Goal: Transaction & Acquisition: Purchase product/service

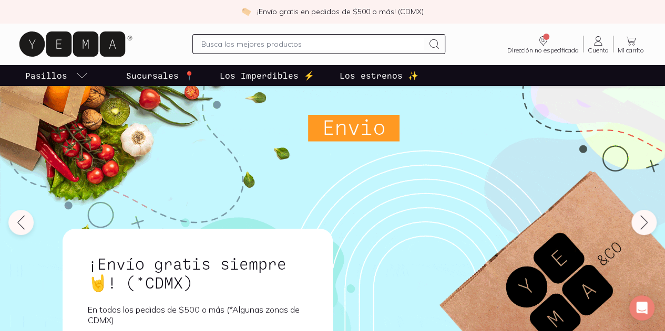
click at [325, 41] on input "text" at bounding box center [312, 44] width 222 height 13
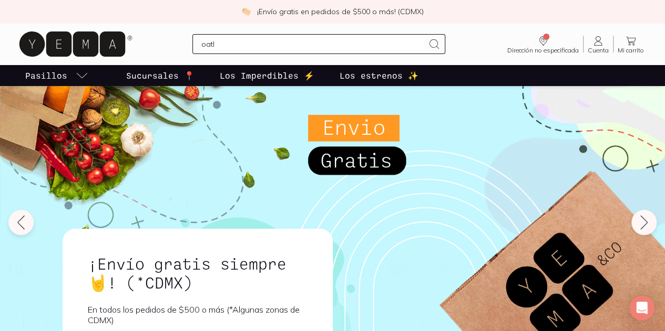
type input "oatly"
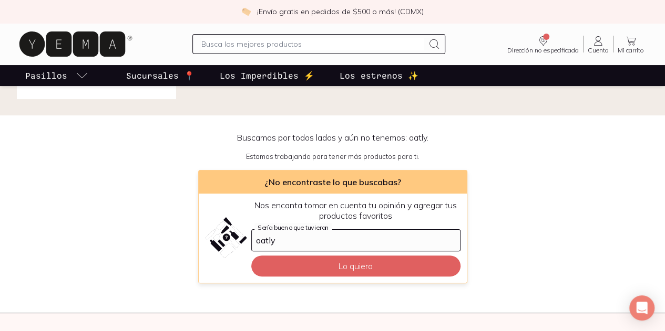
scroll to position [46, 0]
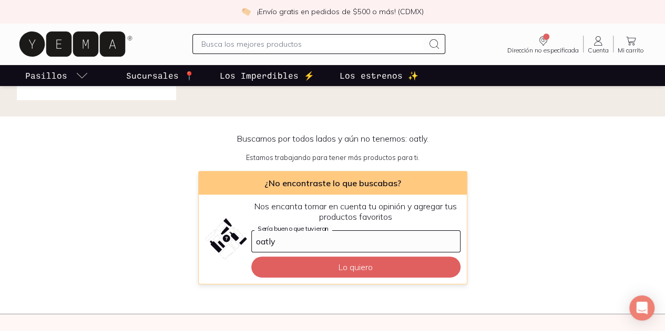
click at [235, 46] on input "text" at bounding box center [312, 44] width 222 height 13
type input "leche [PERSON_NAME]"
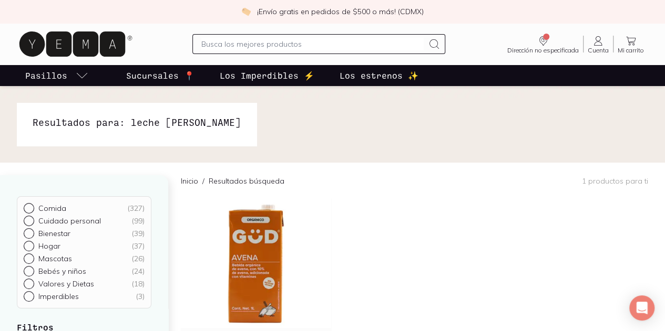
click at [102, 40] on icon at bounding box center [72, 44] width 106 height 25
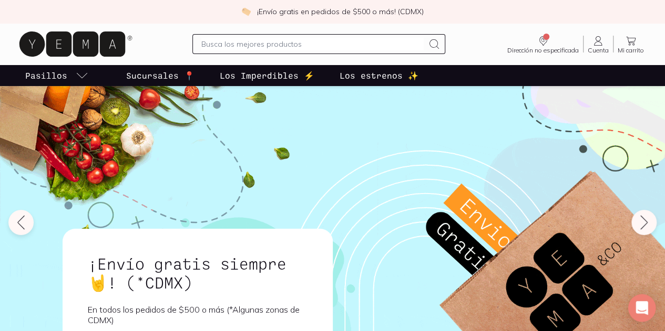
click at [638, 313] on icon "Open Intercom Messenger" at bounding box center [642, 309] width 14 height 14
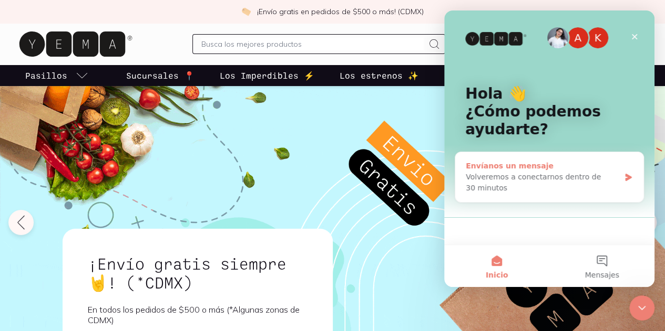
click at [549, 186] on div "Volveremos a conectarnos dentro de 30 minutos" at bounding box center [542, 183] width 154 height 22
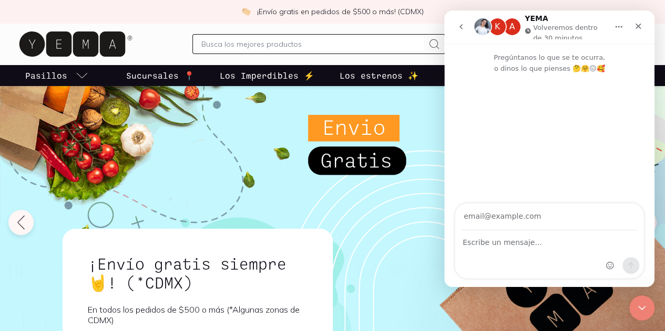
click at [526, 250] on div "Intercom Messenger" at bounding box center [549, 254] width 188 height 47
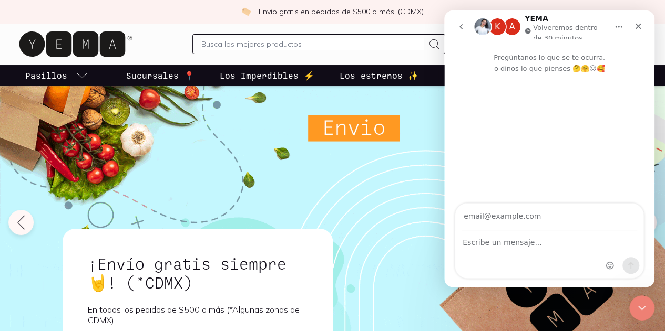
click at [526, 250] on div "Intercom Messenger" at bounding box center [549, 254] width 188 height 47
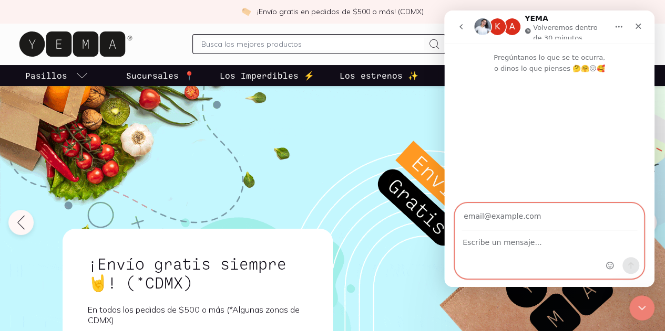
click at [526, 246] on textarea "Escribe un mensaje..." at bounding box center [549, 240] width 188 height 18
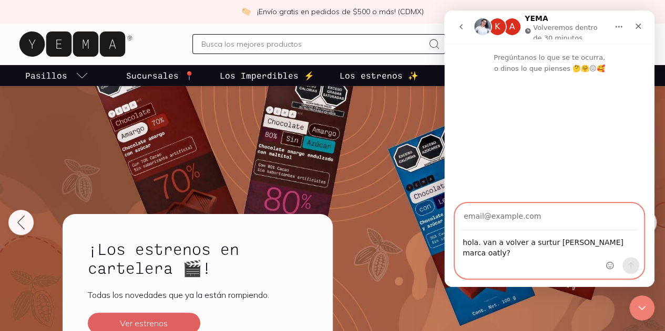
type textarea "hola. van a volver a surtur [PERSON_NAME] marca oatly?"
click at [528, 215] on input "Su correo electrónico" at bounding box center [548, 217] width 175 height 27
type input "[EMAIL_ADDRESS][DOMAIN_NAME]"
click at [630, 268] on icon "Enviar un mensaje…" at bounding box center [631, 266] width 6 height 7
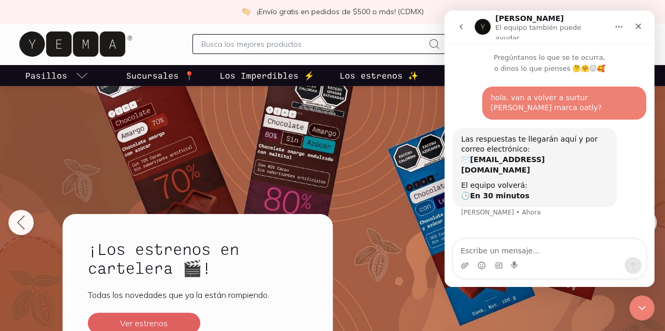
click at [293, 45] on input "text" at bounding box center [312, 44] width 222 height 13
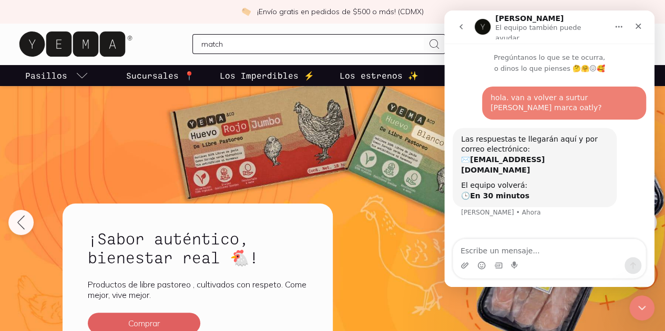
type input "matcha"
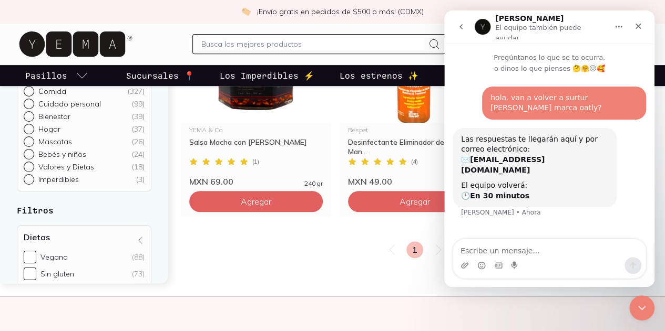
scroll to position [208, 0]
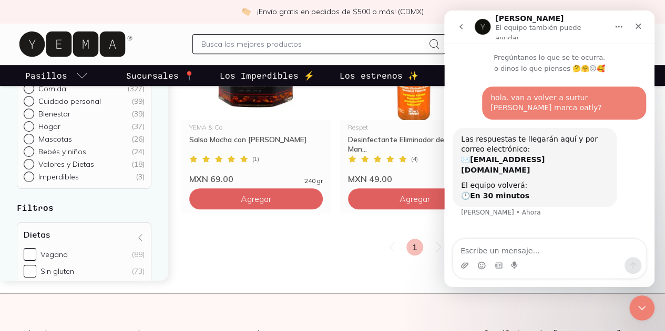
click at [274, 289] on main "Resultados para: matcha Resultados para: matcha Comida ( 327 ) Cuidado personal…" at bounding box center [332, 86] width 665 height 416
click at [636, 24] on icon "Cerrar" at bounding box center [638, 27] width 6 height 6
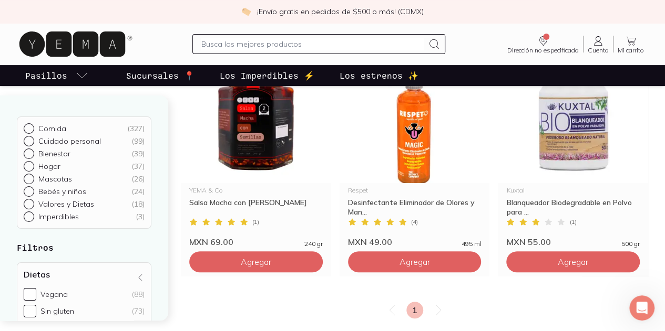
scroll to position [0, 0]
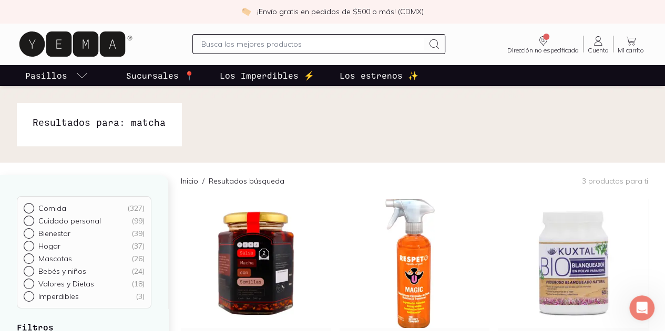
click at [588, 52] on span "Cuenta" at bounding box center [597, 50] width 21 height 6
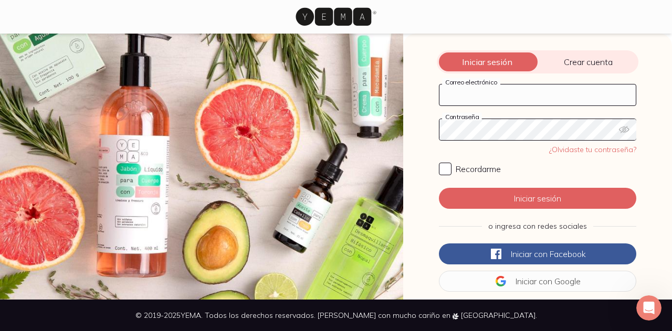
click at [494, 95] on input "Correo electrónico" at bounding box center [538, 95] width 196 height 21
type input "[EMAIL_ADDRESS][DOMAIN_NAME]"
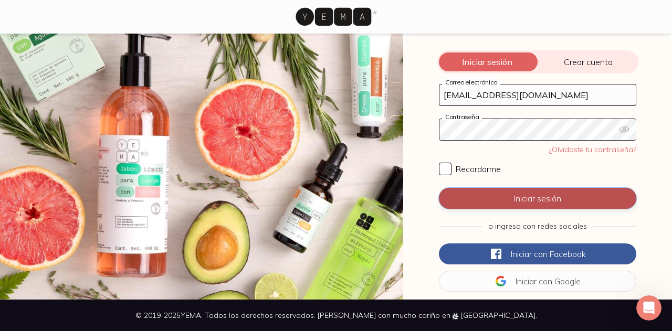
click at [471, 194] on button "Iniciar sesión" at bounding box center [538, 198] width 198 height 21
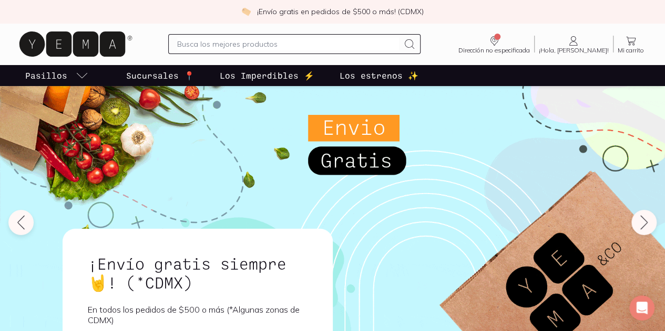
click at [574, 50] on span "¡Hola, [PERSON_NAME]!" at bounding box center [573, 50] width 70 height 6
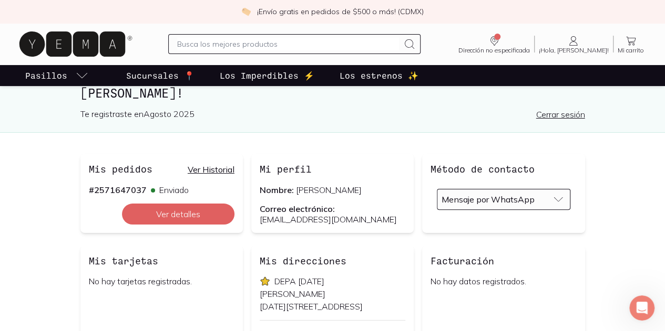
scroll to position [40, 0]
click at [204, 170] on link "Ver Historial" at bounding box center [211, 169] width 47 height 11
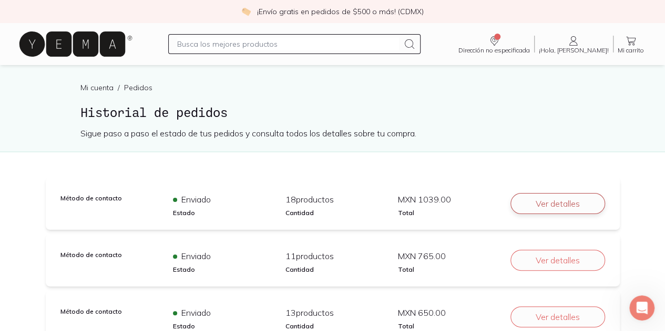
click at [535, 212] on button "Ver detalles" at bounding box center [557, 203] width 95 height 21
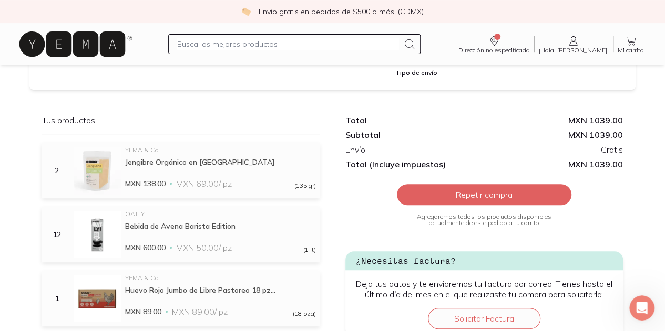
scroll to position [192, 0]
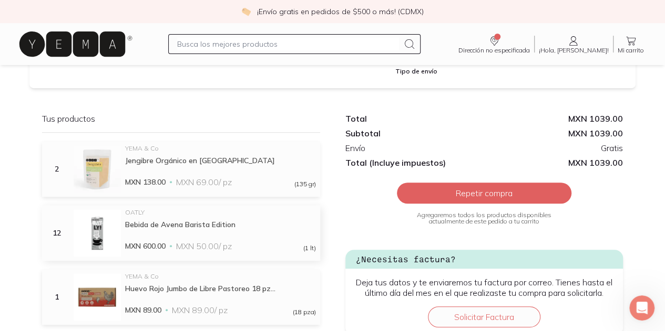
click at [220, 224] on div "Bebida de Avena Barista Edition" at bounding box center [220, 224] width 191 height 9
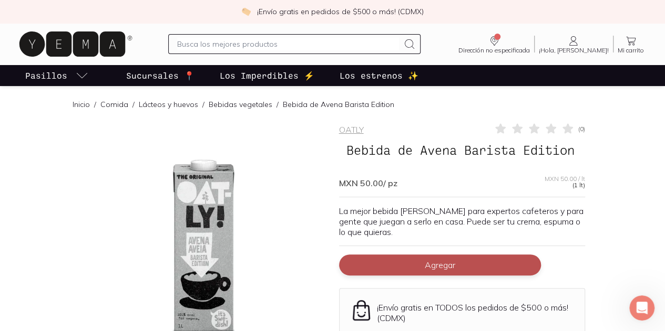
click at [391, 255] on button "Agregar" at bounding box center [440, 265] width 202 height 21
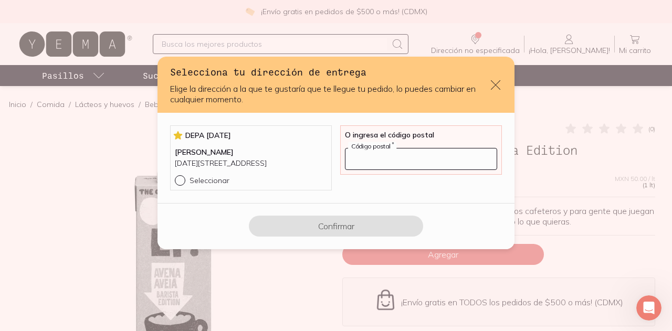
click at [372, 151] on input "default" at bounding box center [421, 159] width 151 height 21
click at [194, 175] on div "[PERSON_NAME] [DATE][STREET_ADDRESS]" at bounding box center [251, 161] width 152 height 28
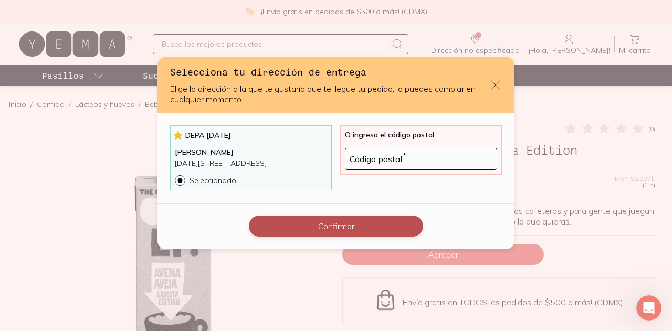
click at [302, 235] on button "Confirmar" at bounding box center [336, 226] width 174 height 21
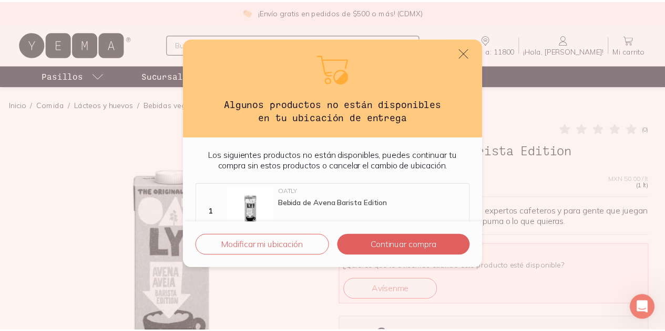
scroll to position [25, 0]
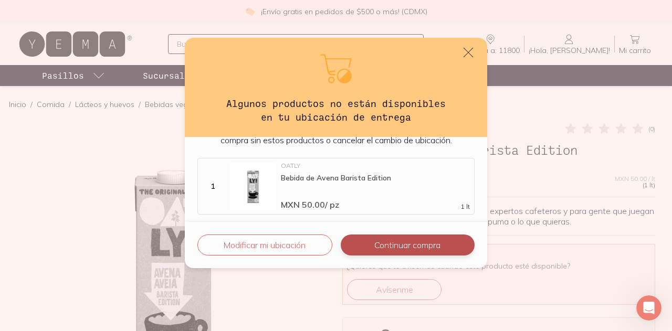
click at [384, 252] on button "Continuar compra" at bounding box center [408, 245] width 134 height 21
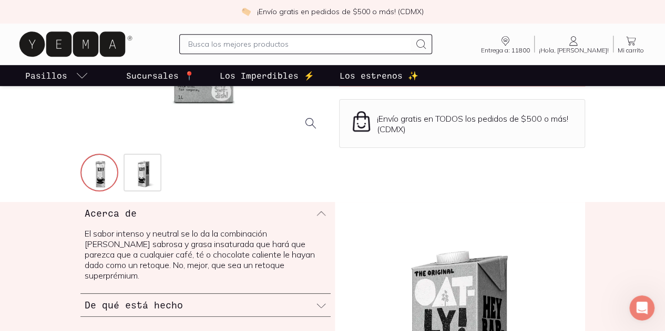
scroll to position [0, 0]
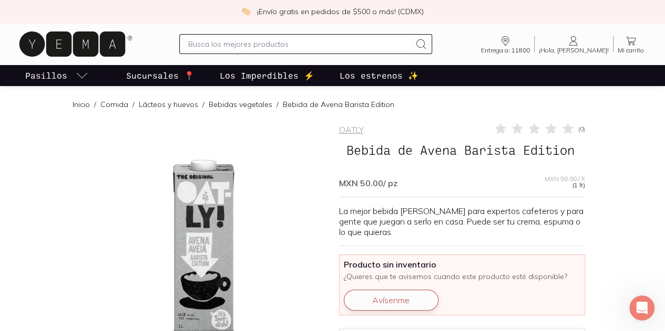
click at [375, 293] on button "Avísenme" at bounding box center [391, 300] width 95 height 21
